Goal: Information Seeking & Learning: Compare options

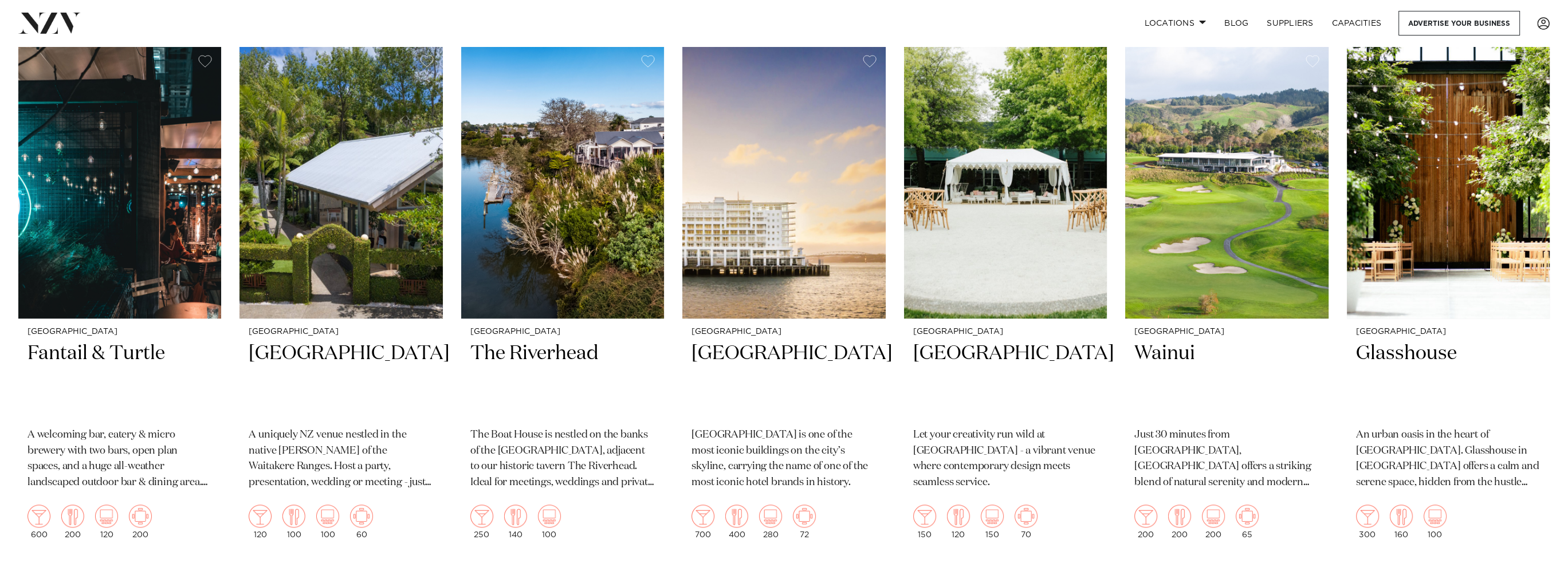
scroll to position [2022, 0]
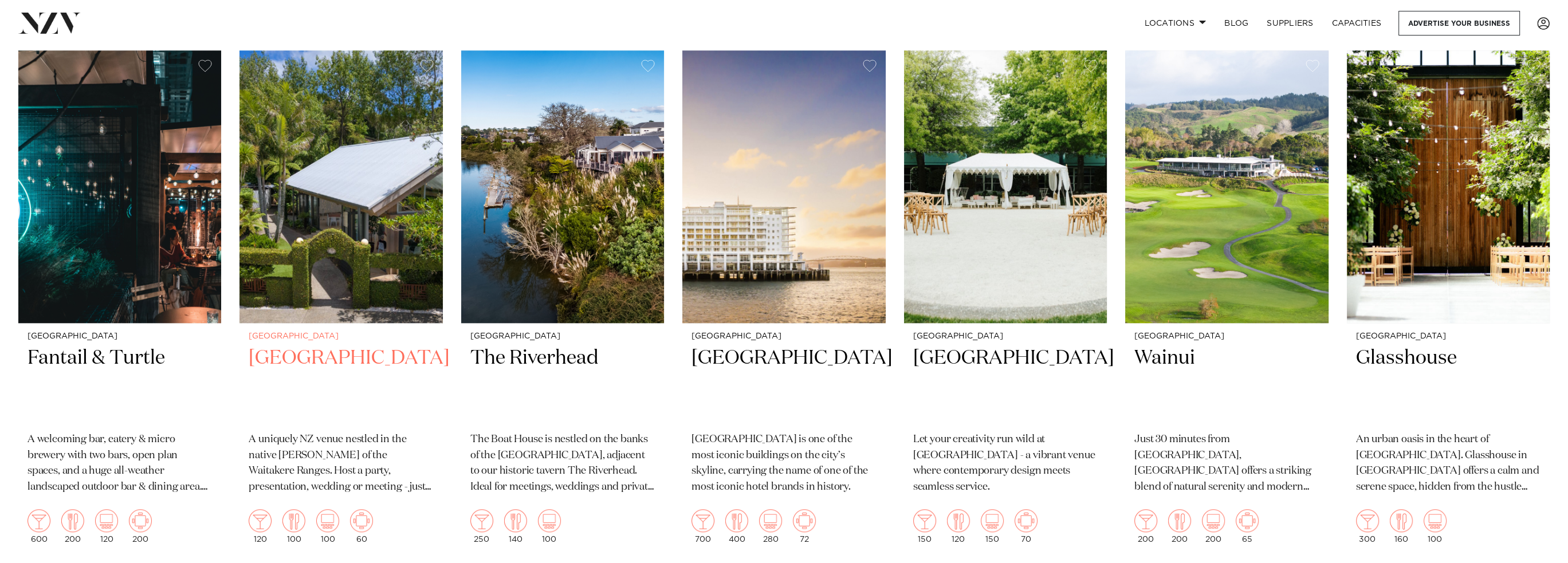
click at [290, 345] on h2 "Tui Hills" at bounding box center [341, 384] width 184 height 77
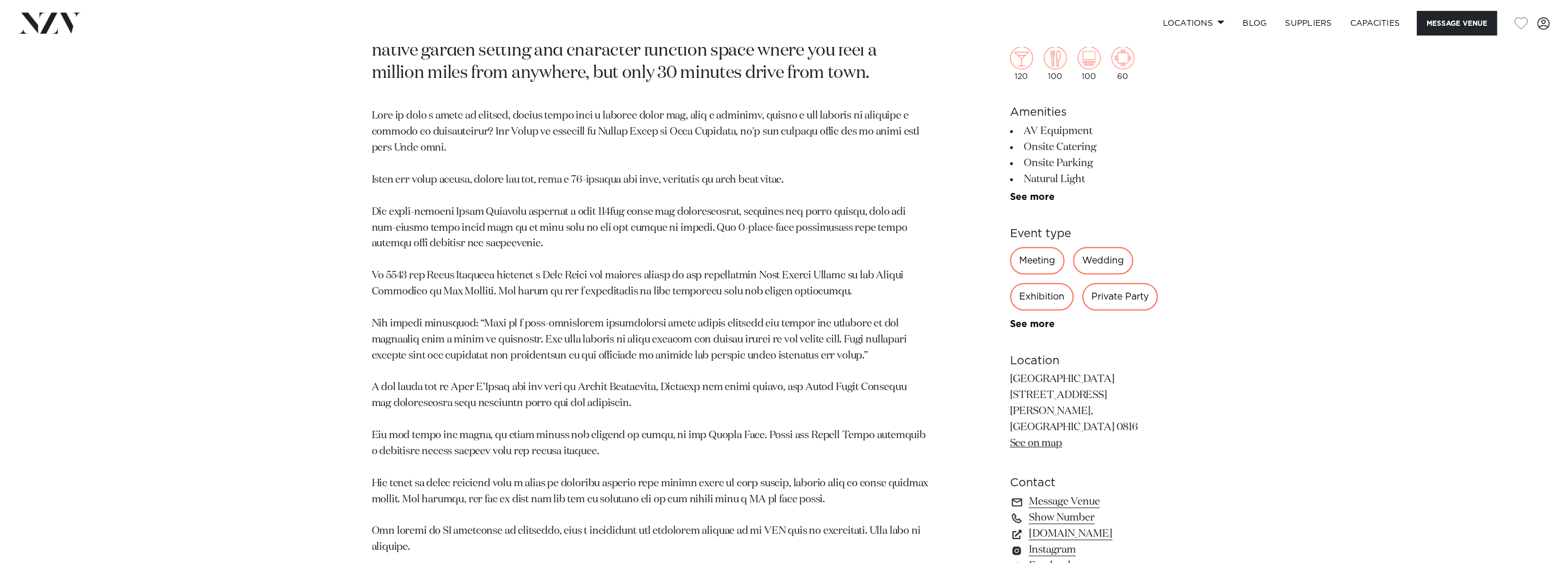
scroll to position [916, 0]
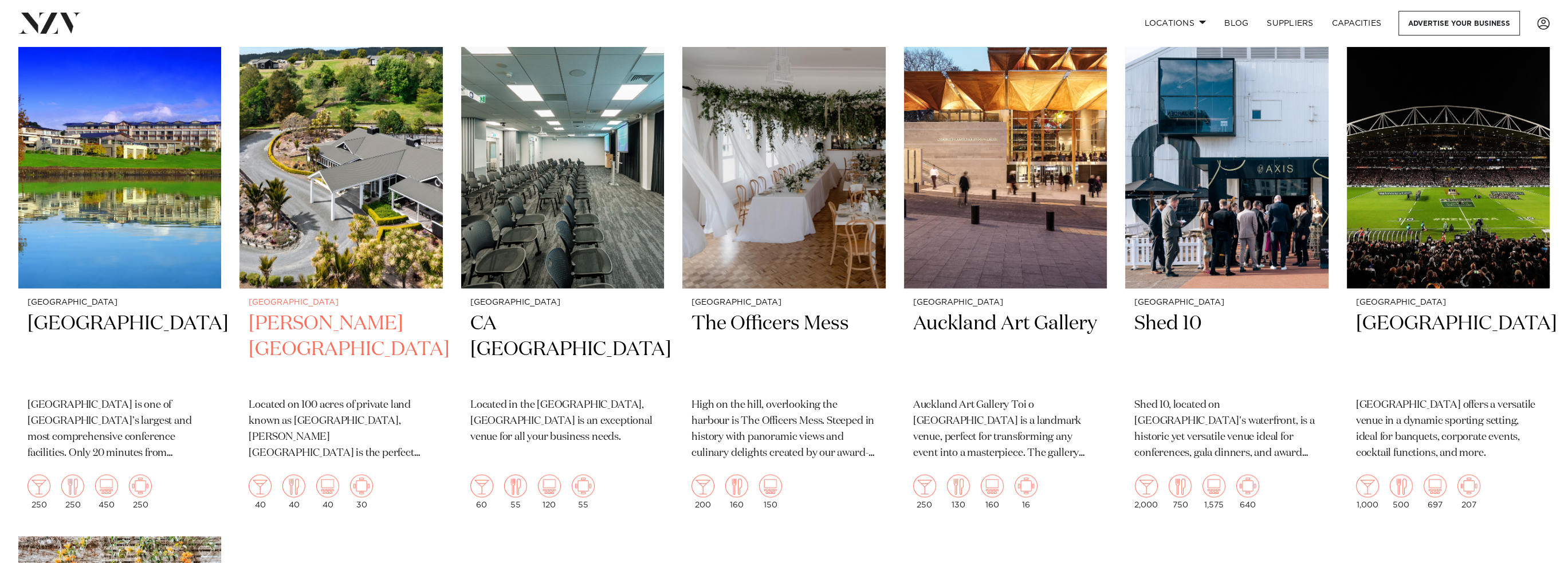
scroll to position [3625, 0]
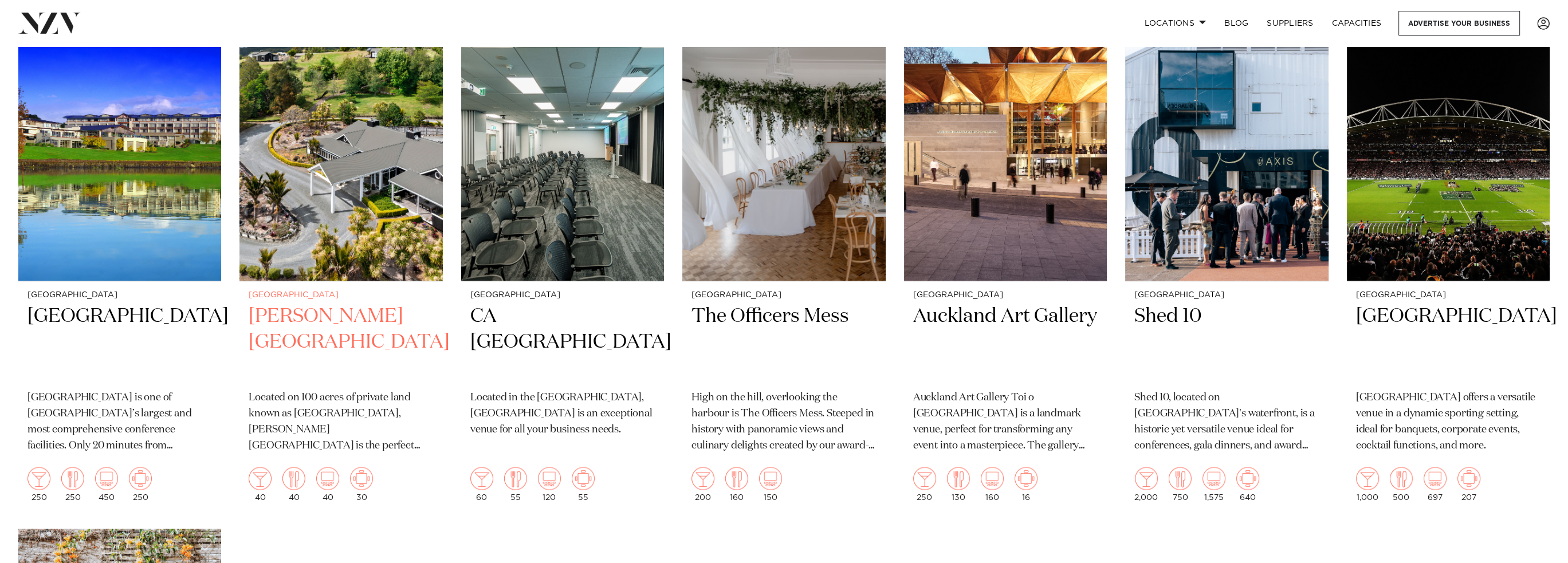
click at [300, 303] on h2 "[PERSON_NAME][GEOGRAPHIC_DATA]" at bounding box center [341, 342] width 184 height 77
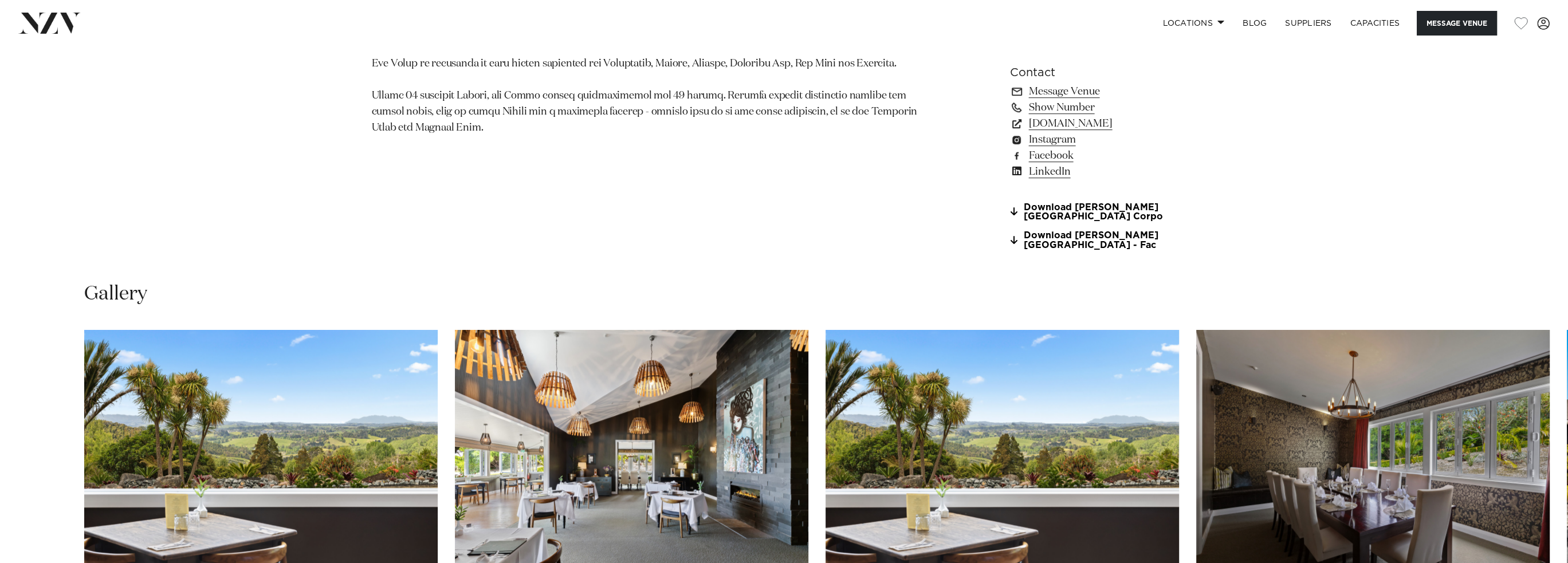
scroll to position [1316, 0]
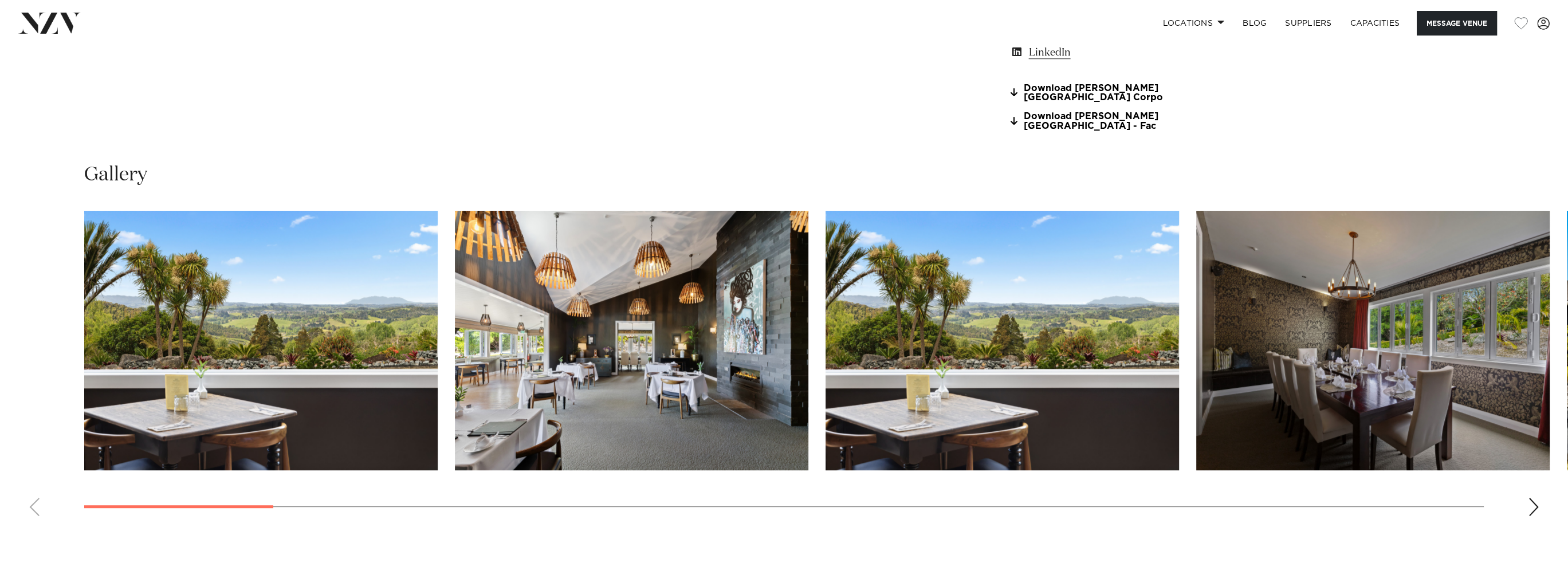
click at [1529, 510] on div "Next slide" at bounding box center [1534, 507] width 12 height 19
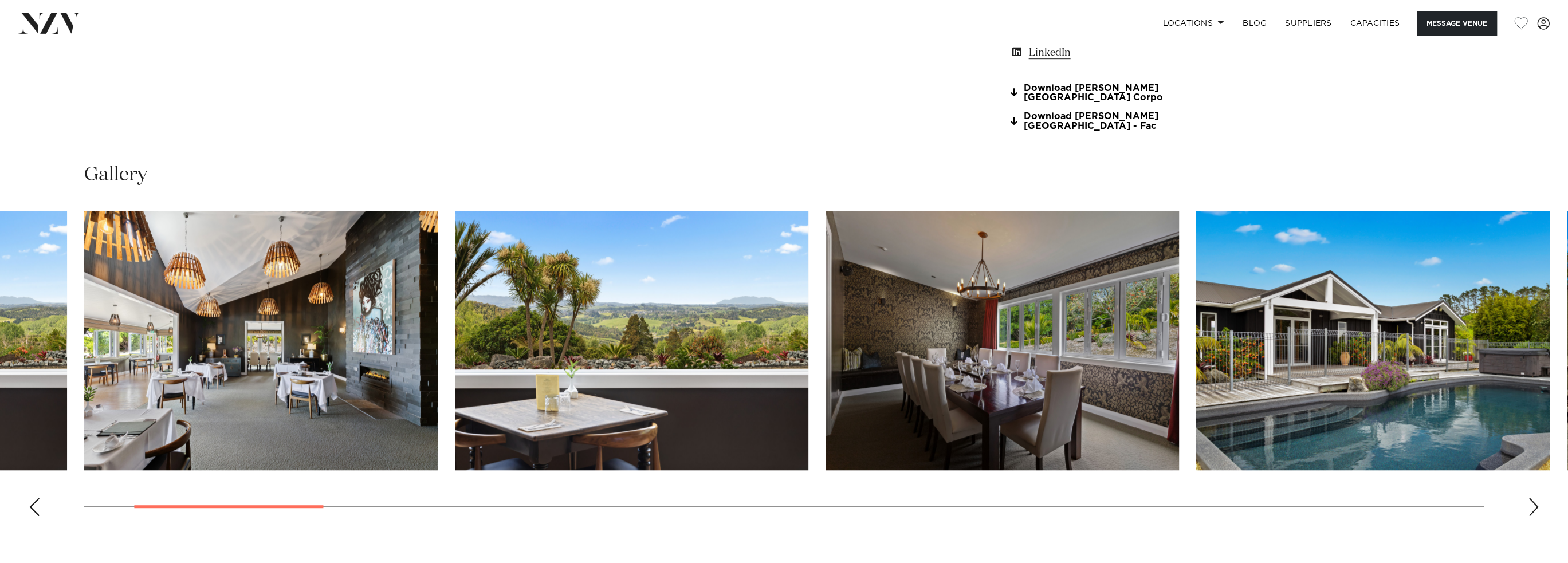
click at [1529, 510] on div "Next slide" at bounding box center [1534, 507] width 12 height 19
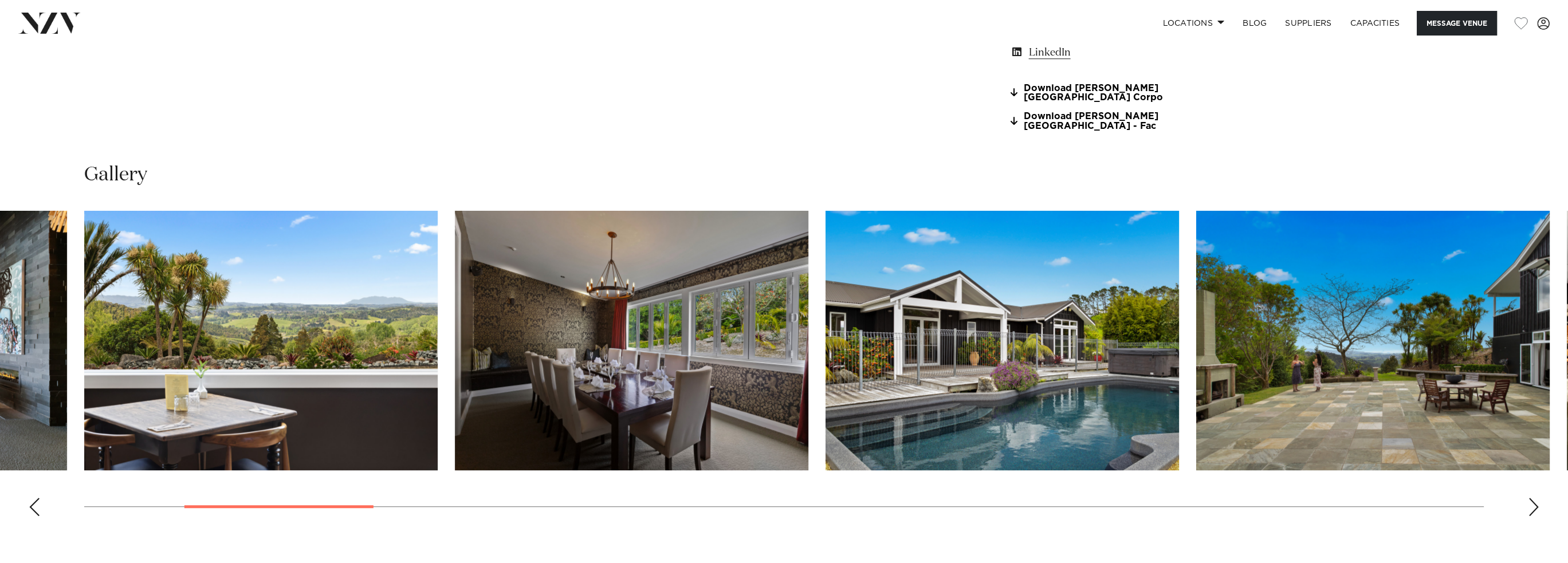
click at [1529, 510] on div "Next slide" at bounding box center [1534, 507] width 12 height 19
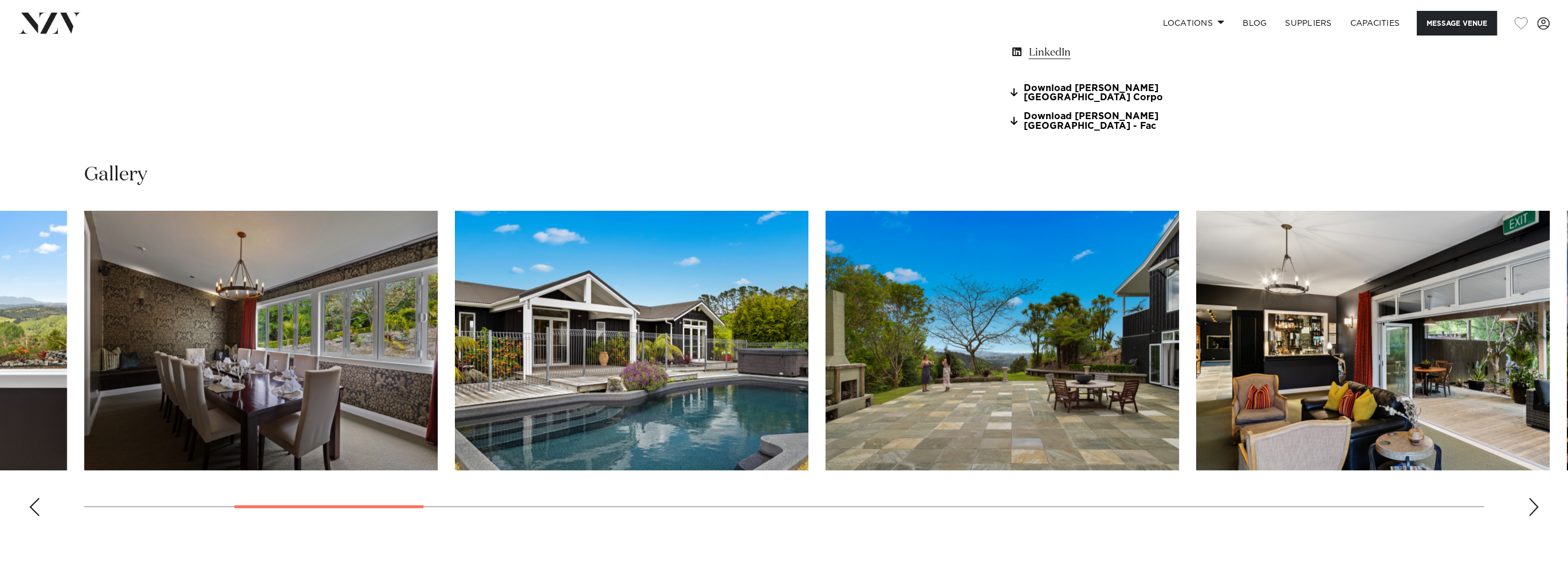
click at [1529, 510] on div "Next slide" at bounding box center [1534, 507] width 12 height 19
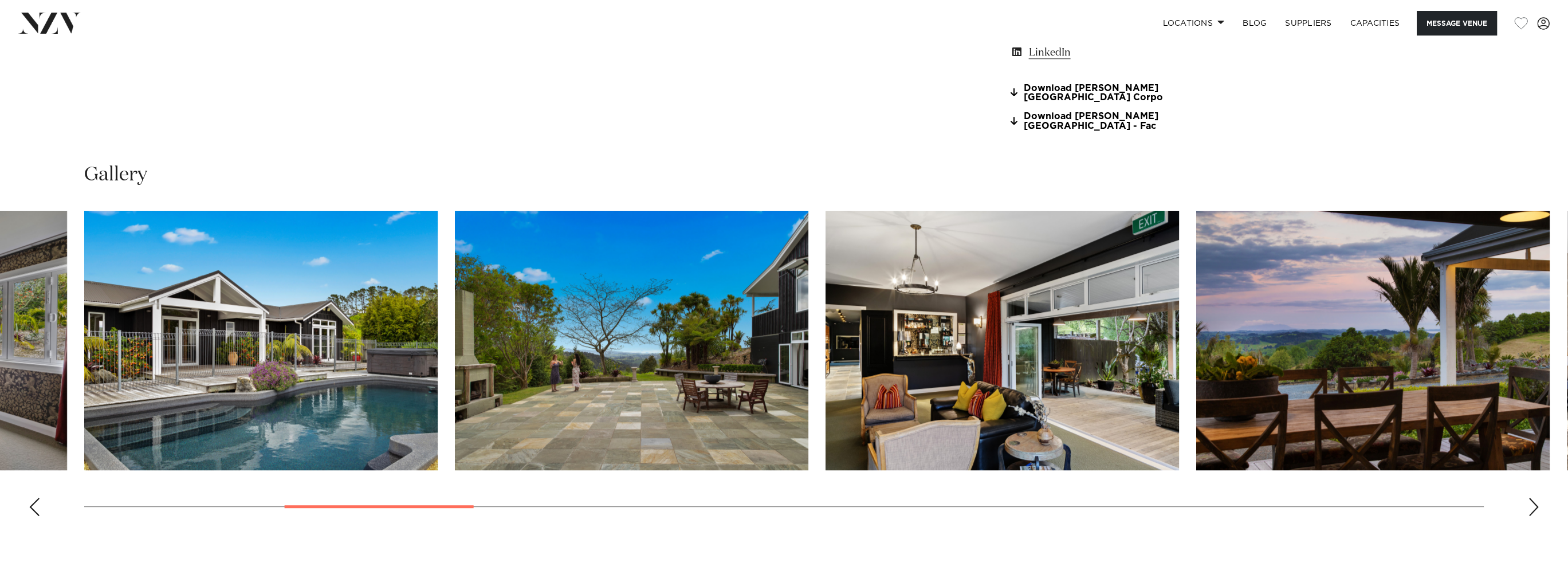
click at [1529, 510] on div "Next slide" at bounding box center [1534, 507] width 12 height 19
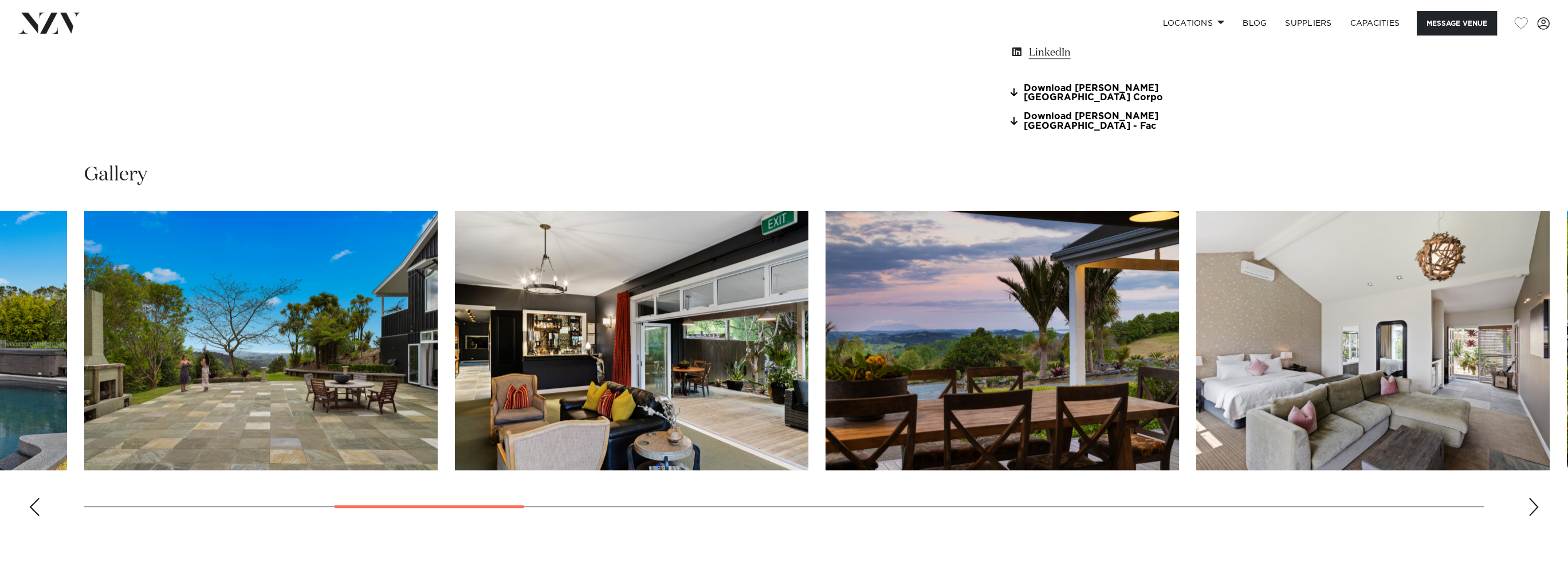
click at [1529, 510] on div "Next slide" at bounding box center [1534, 507] width 12 height 19
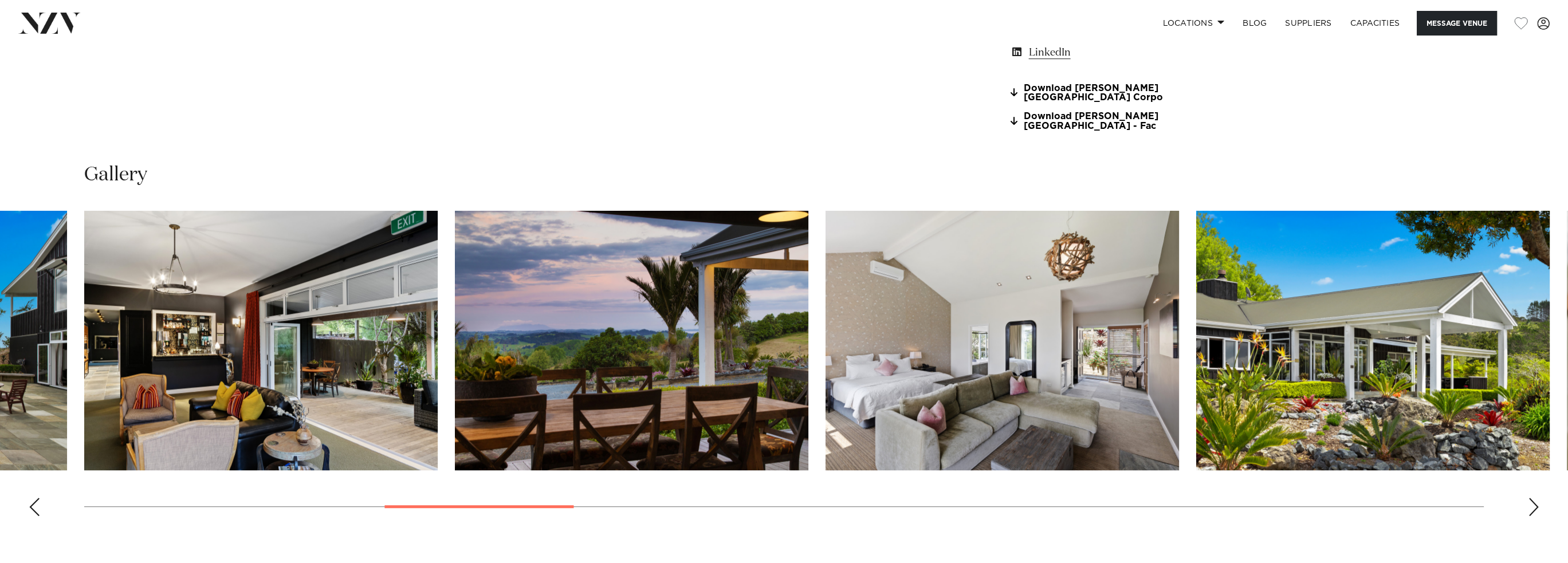
click at [1529, 510] on div "Next slide" at bounding box center [1534, 507] width 12 height 19
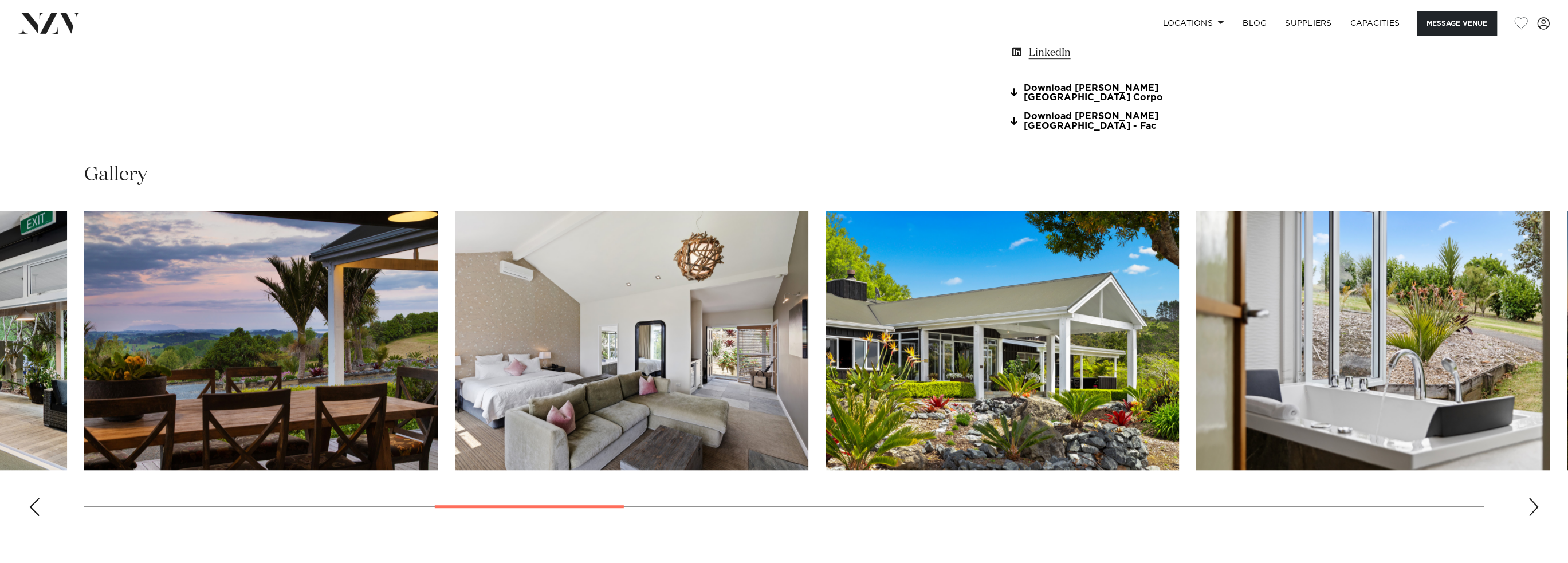
click at [1529, 510] on div "Next slide" at bounding box center [1534, 507] width 12 height 19
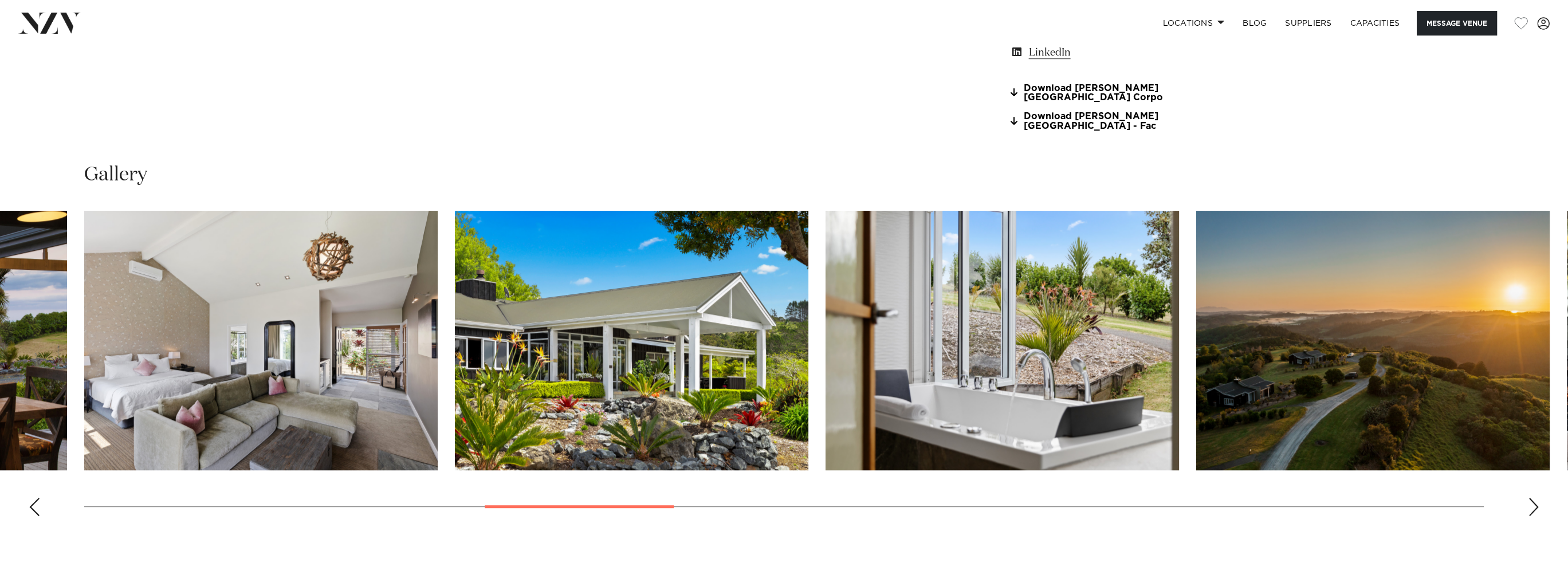
click at [1529, 510] on div "Next slide" at bounding box center [1534, 507] width 12 height 19
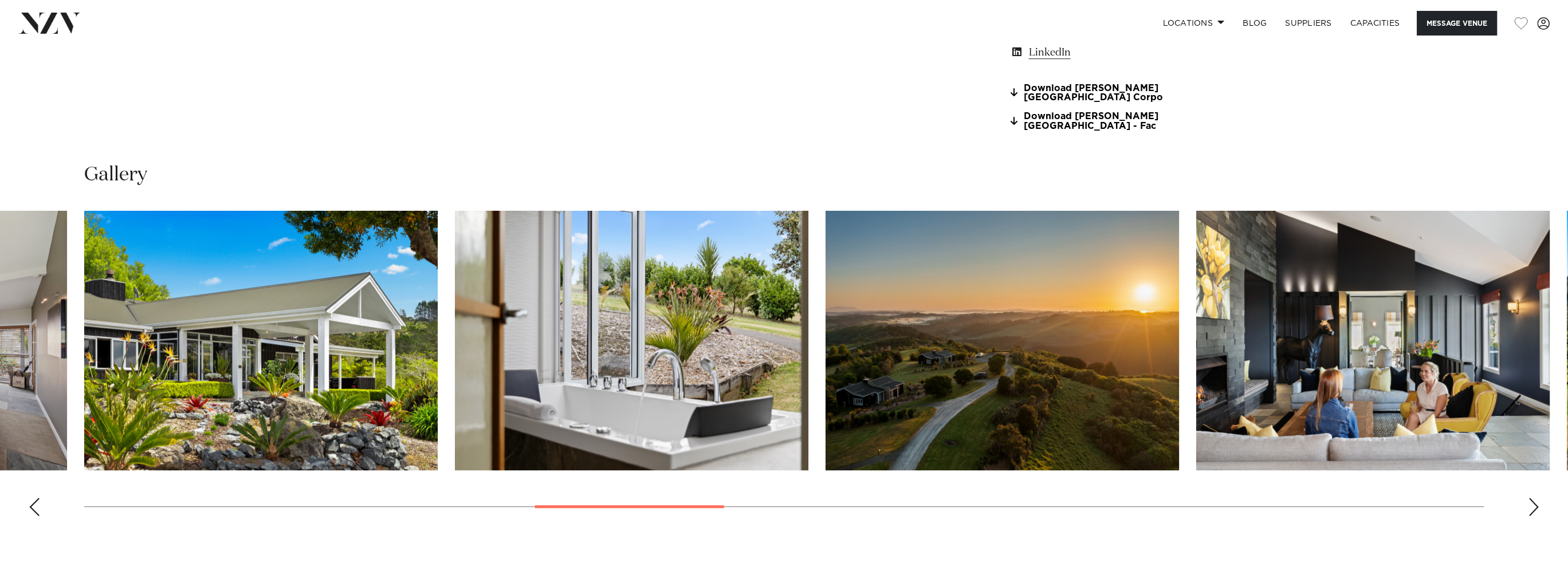
click at [1529, 510] on div "Next slide" at bounding box center [1534, 507] width 12 height 19
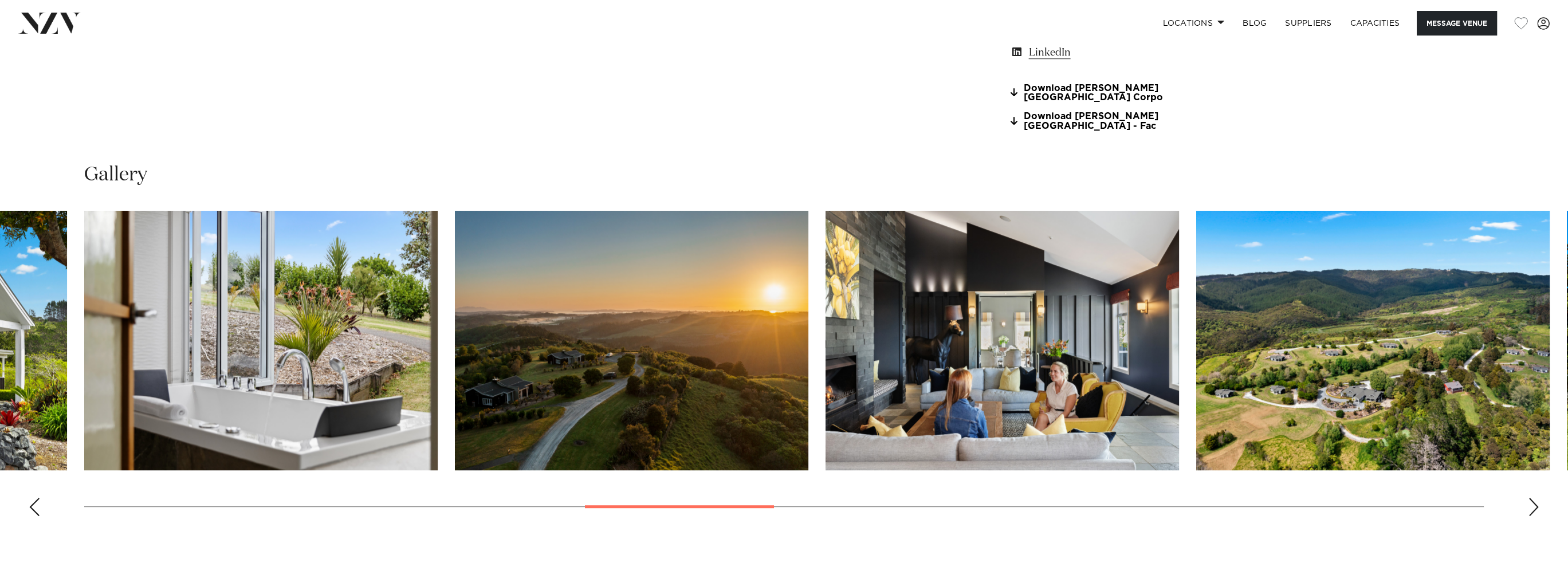
click at [1529, 510] on div "Next slide" at bounding box center [1534, 507] width 12 height 19
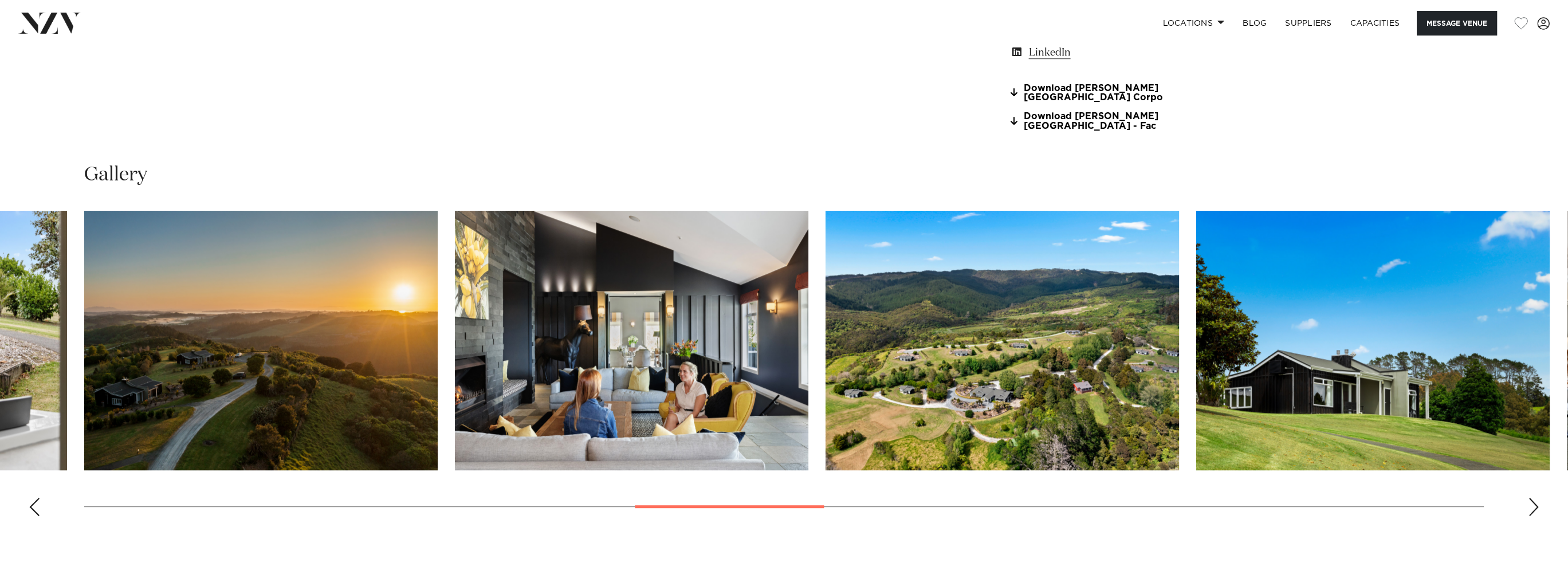
click at [1529, 510] on div "Next slide" at bounding box center [1534, 507] width 12 height 19
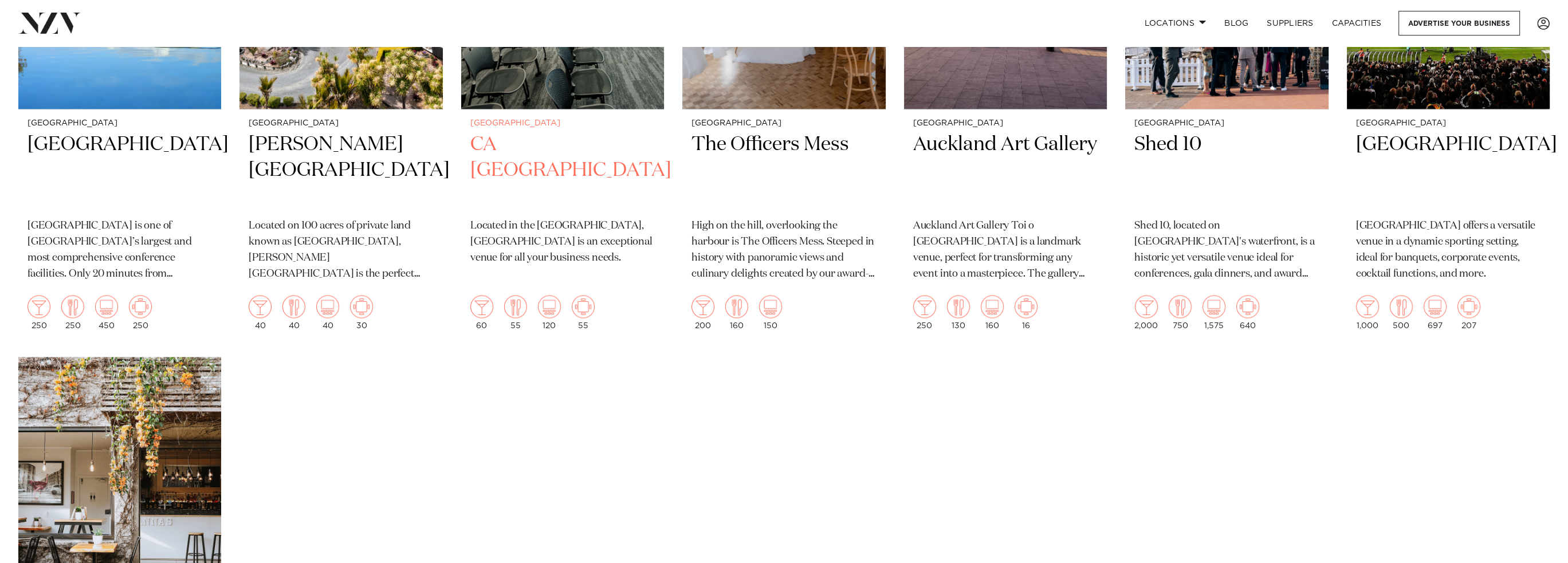
scroll to position [4026, 0]
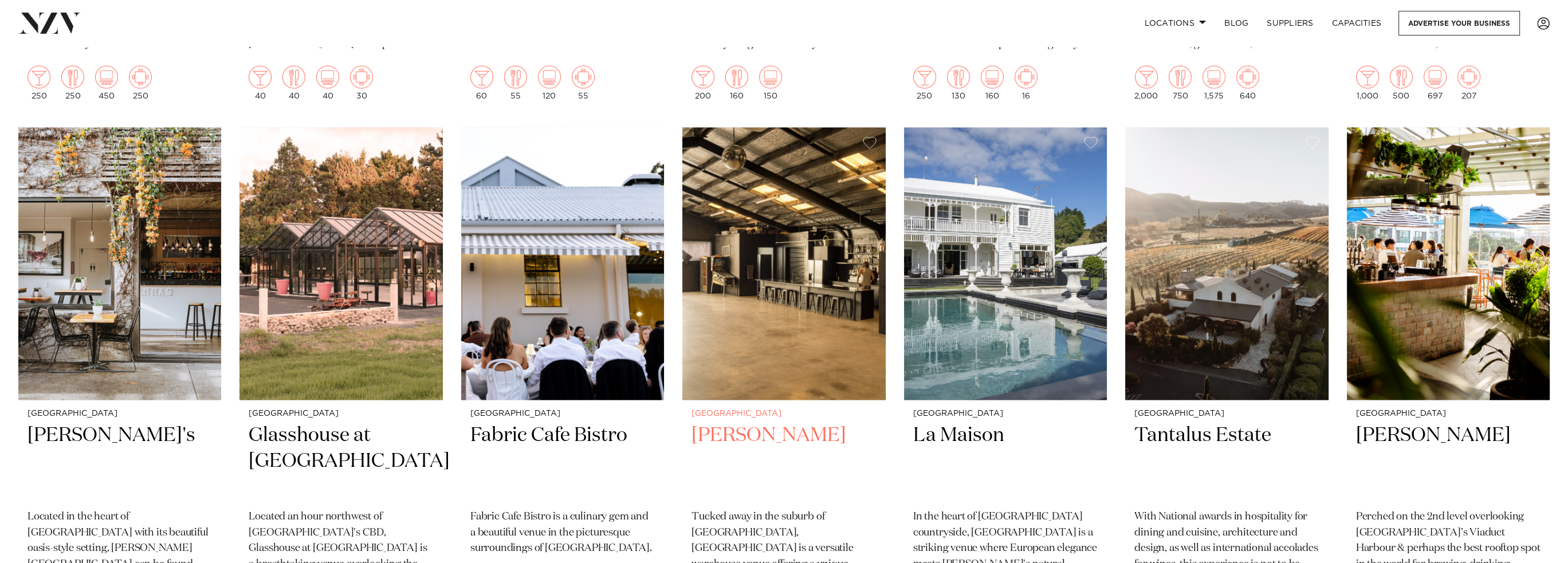
click at [711, 423] on h2 "Hastie" at bounding box center [784, 461] width 184 height 77
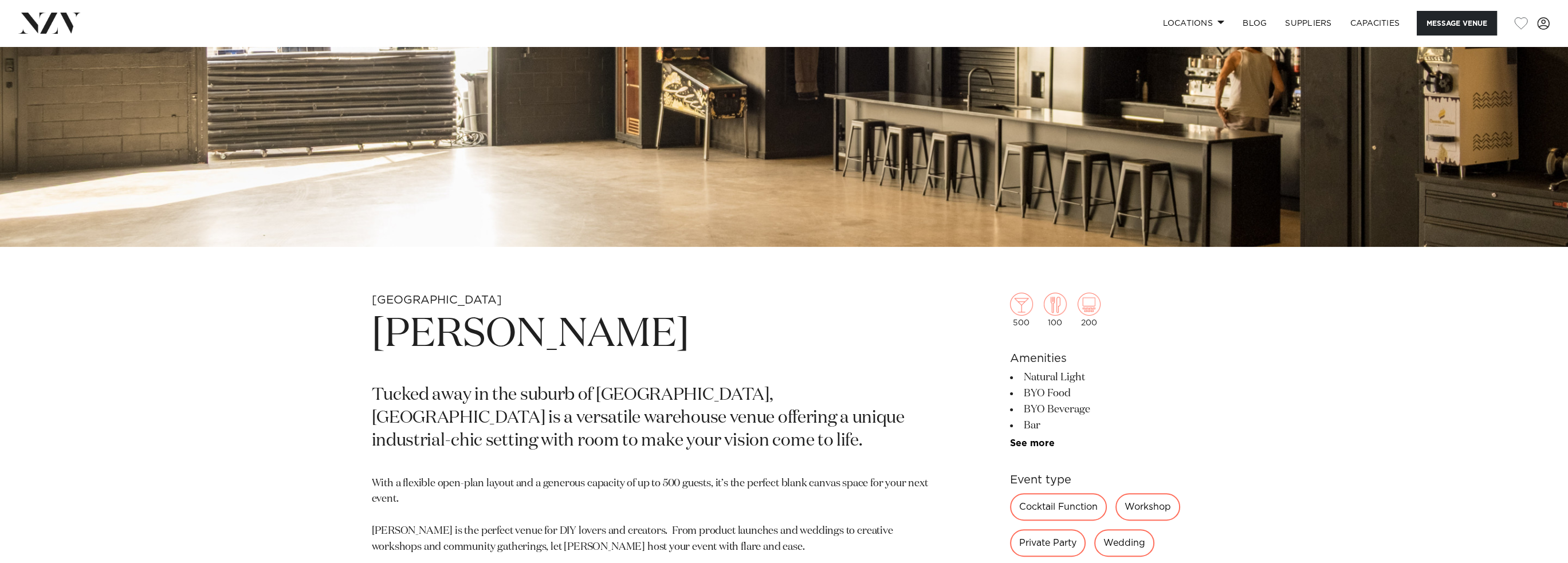
scroll to position [401, 0]
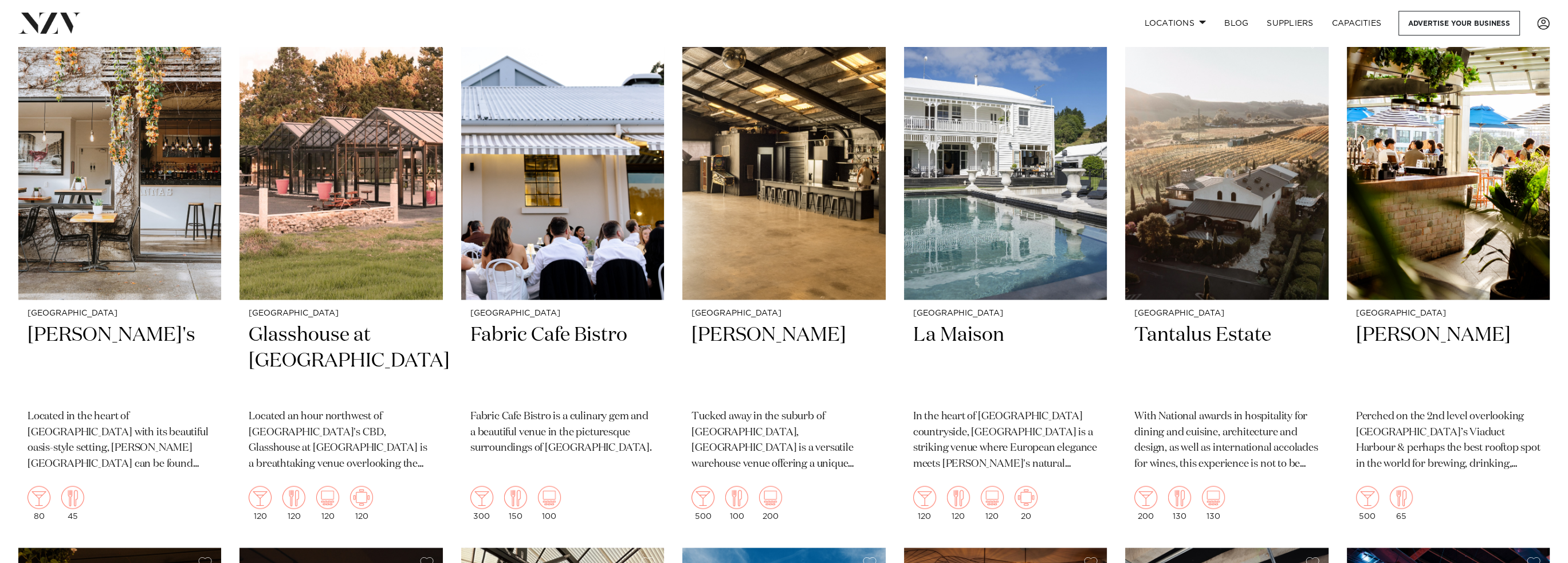
scroll to position [4141, 0]
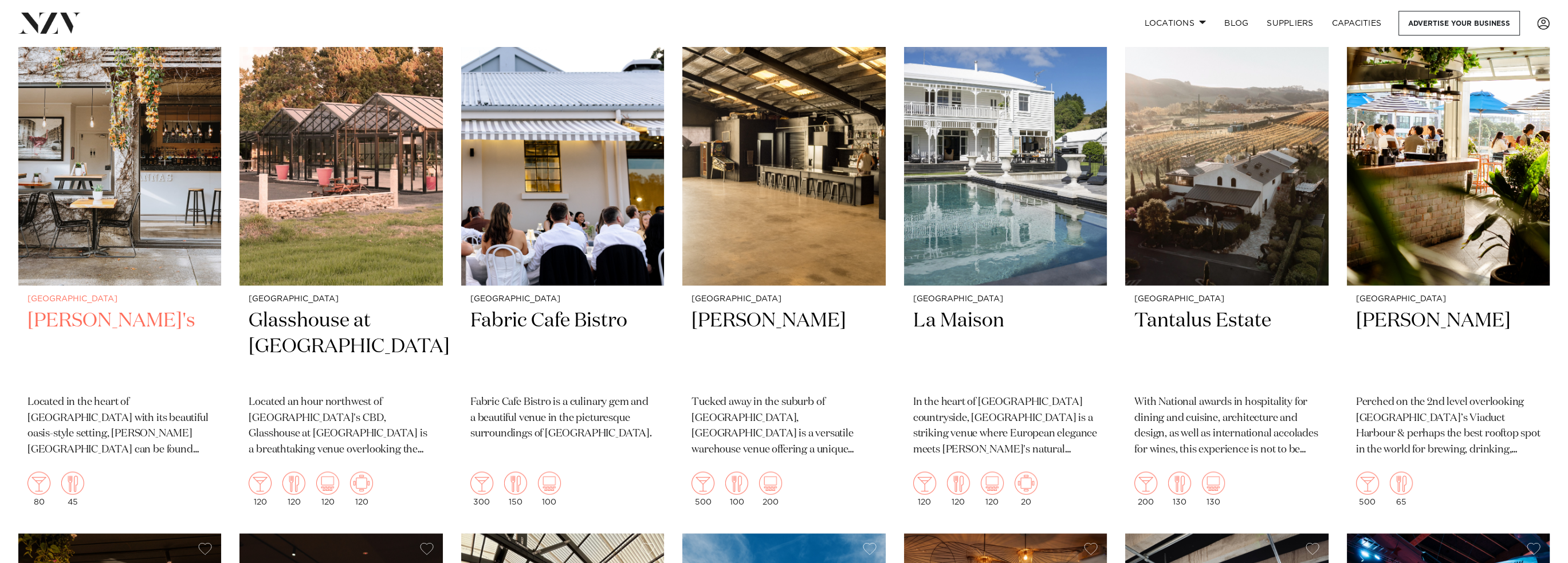
click at [80, 308] on h2 "[PERSON_NAME]'s" at bounding box center [120, 346] width 184 height 77
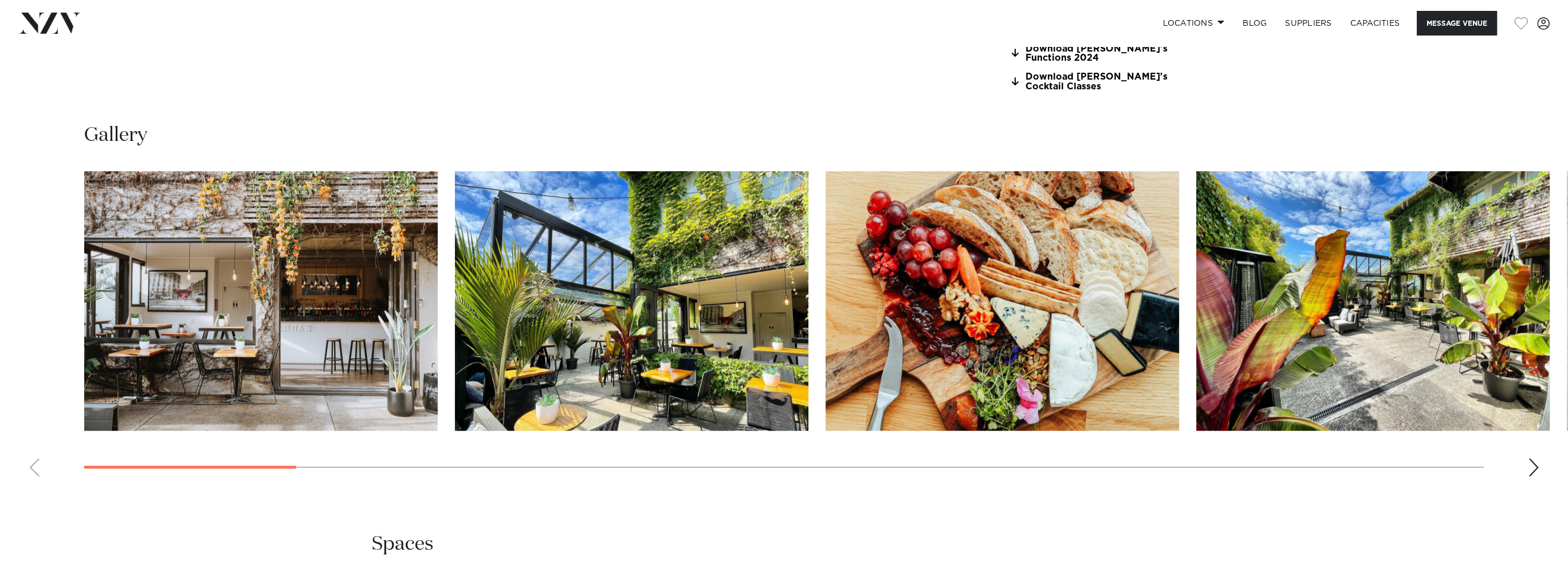
scroll to position [1316, 0]
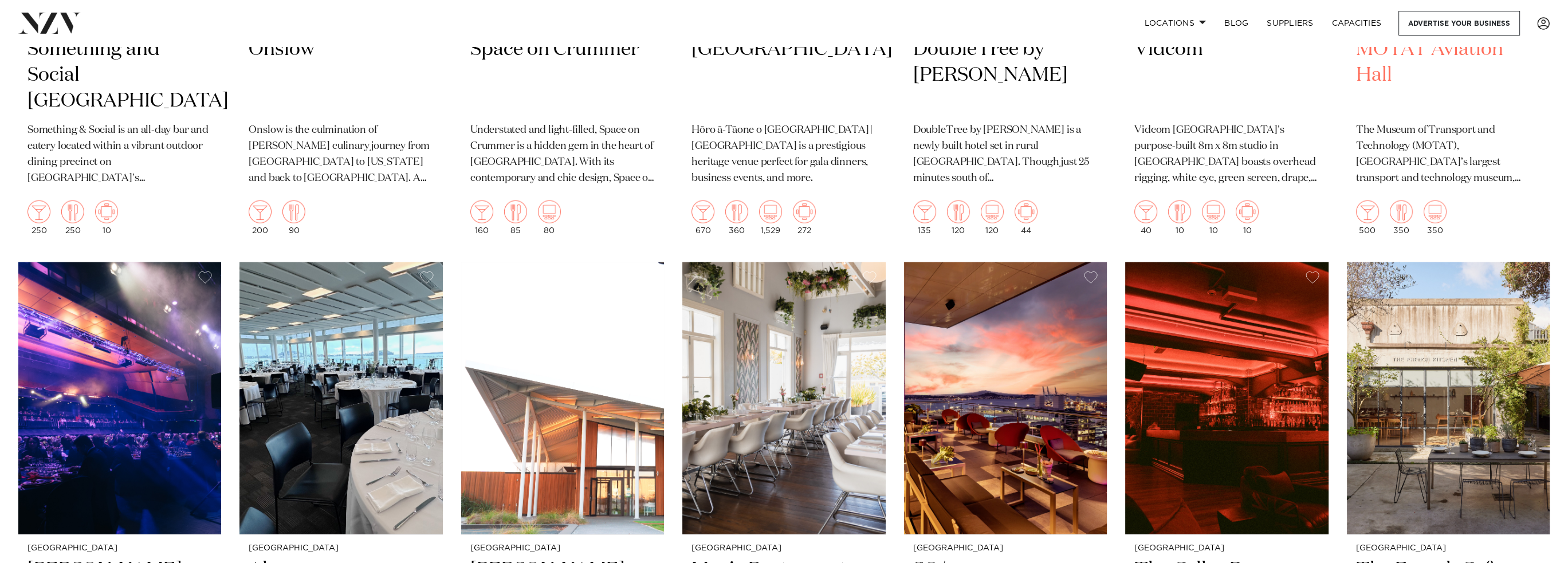
scroll to position [4943, 0]
